Goal: Find specific page/section: Find specific page/section

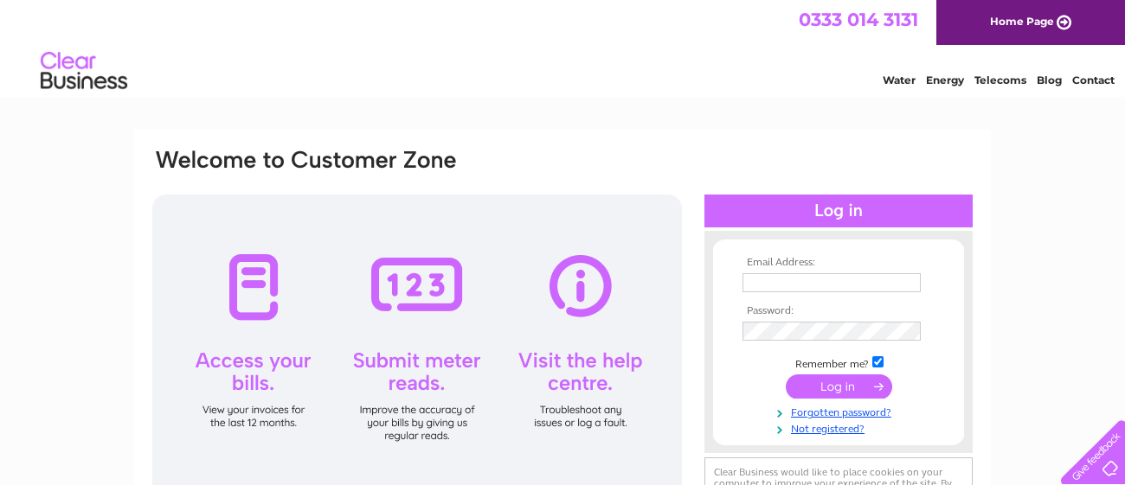
type input "[EMAIL_ADDRESS][DOMAIN_NAME]"
click at [827, 385] on input "submit" at bounding box center [839, 387] width 106 height 24
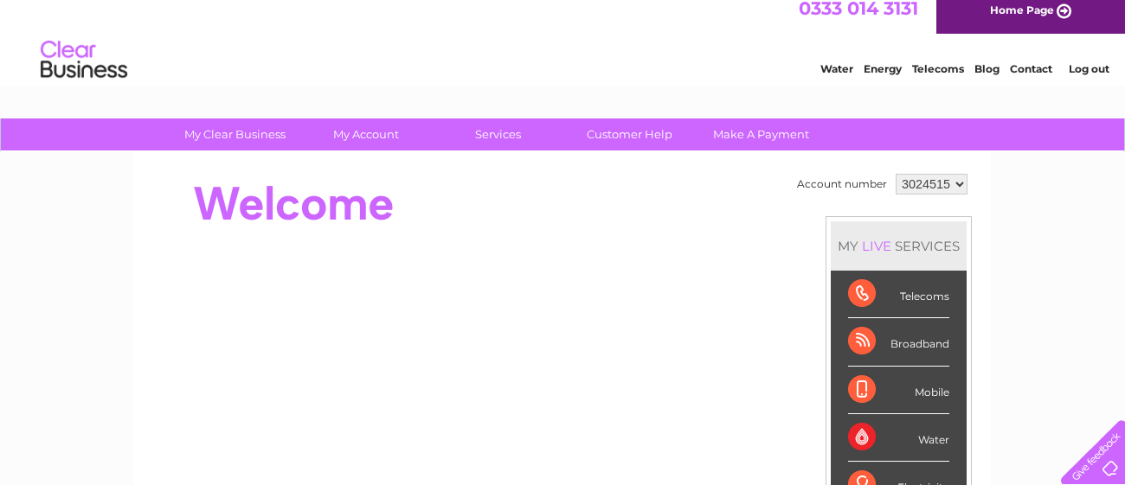
scroll to position [10, 0]
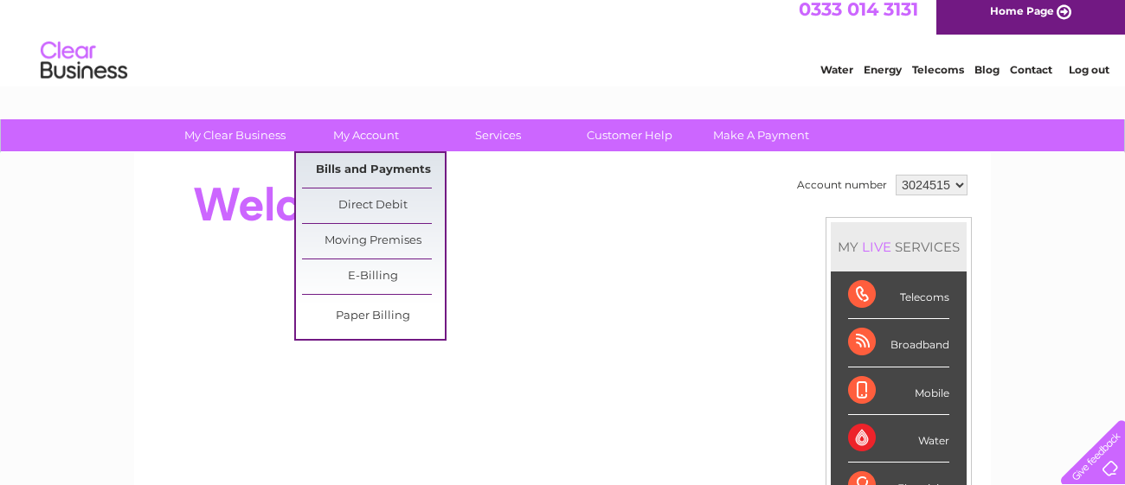
click at [376, 165] on link "Bills and Payments" at bounding box center [373, 170] width 143 height 35
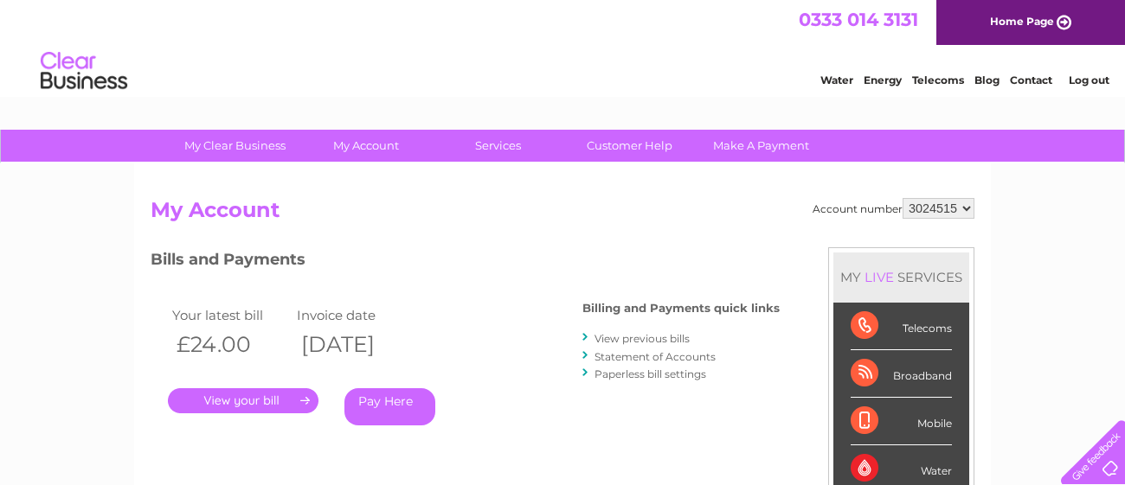
click at [266, 400] on link "." at bounding box center [243, 401] width 151 height 25
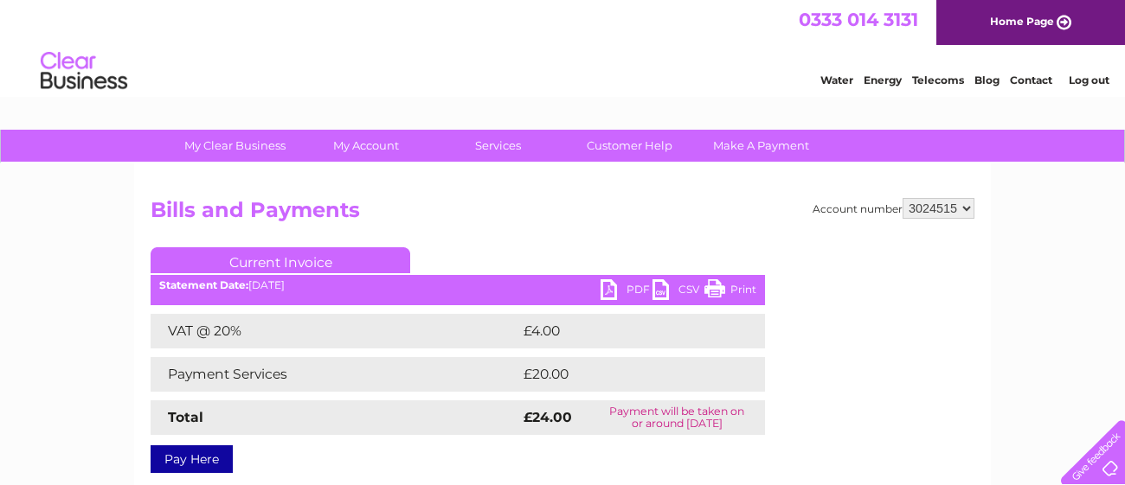
click at [714, 292] on link "Print" at bounding box center [730, 292] width 52 height 25
